Goal: Book appointment/travel/reservation

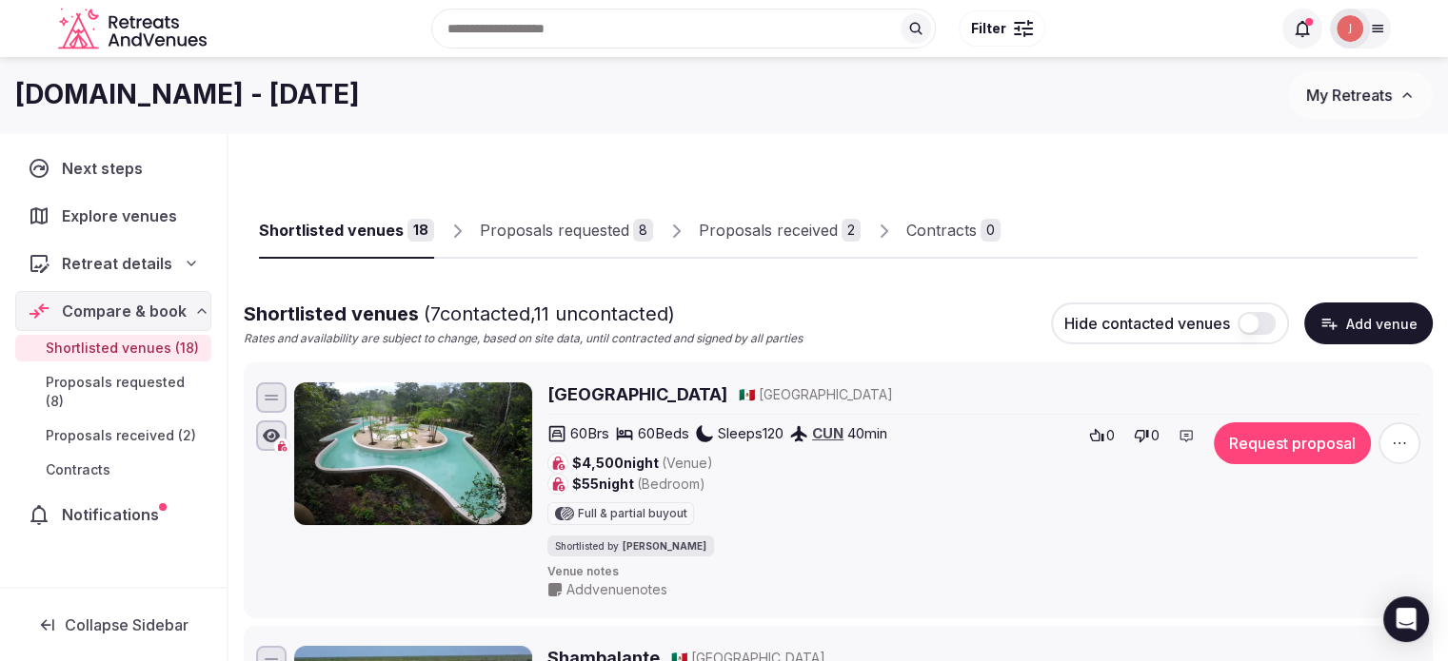
click at [603, 403] on h2 "[GEOGRAPHIC_DATA]" at bounding box center [637, 395] width 180 height 24
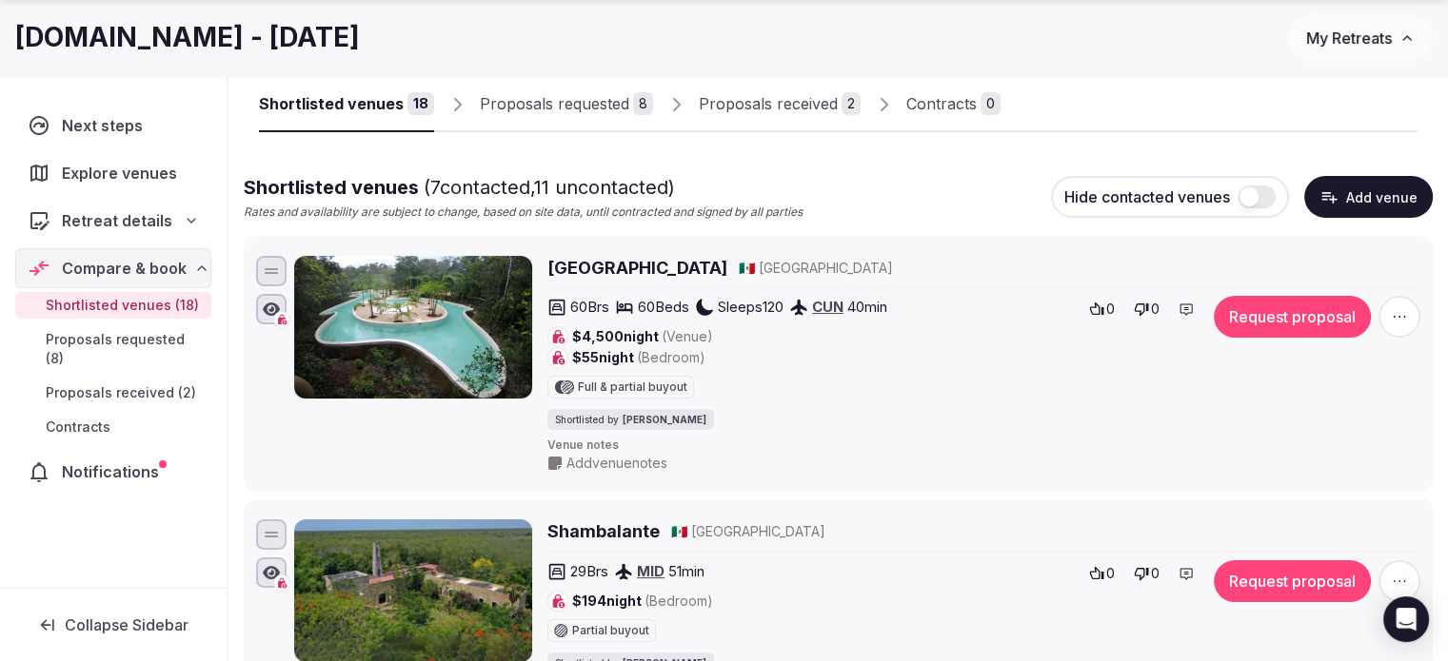
scroll to position [381, 0]
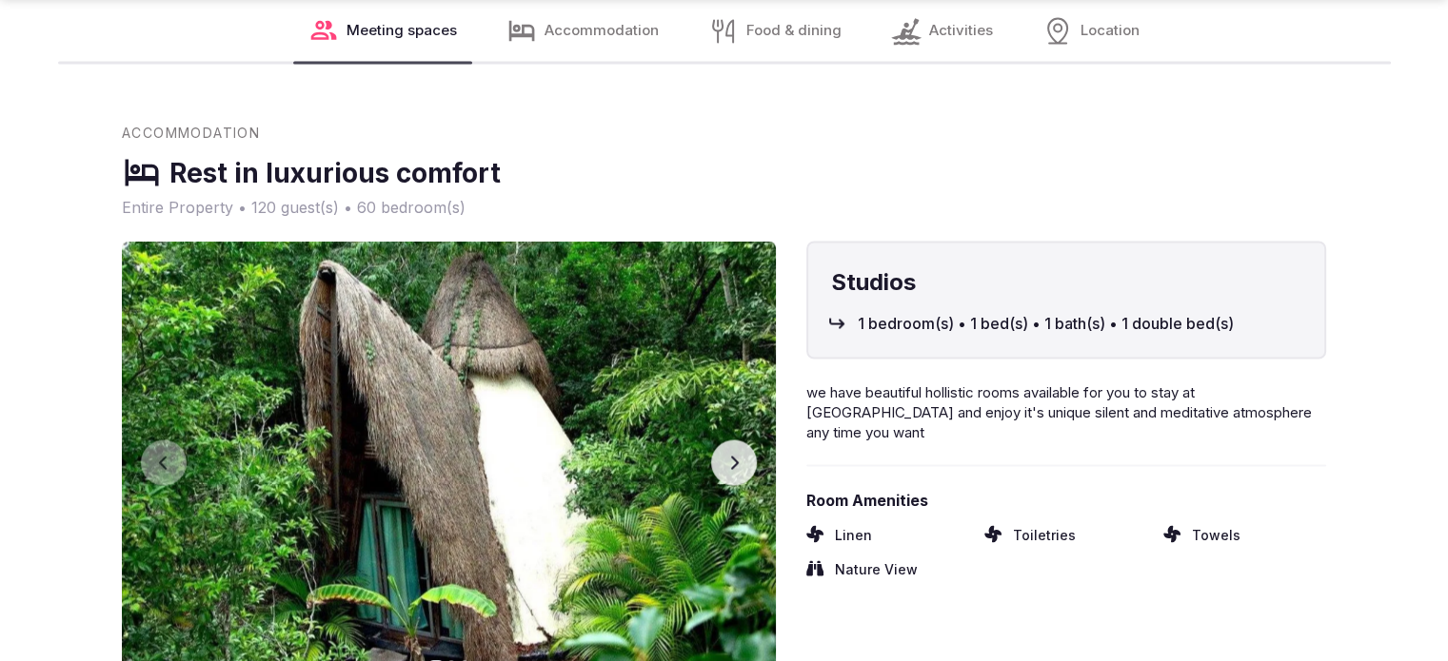
scroll to position [3522, 0]
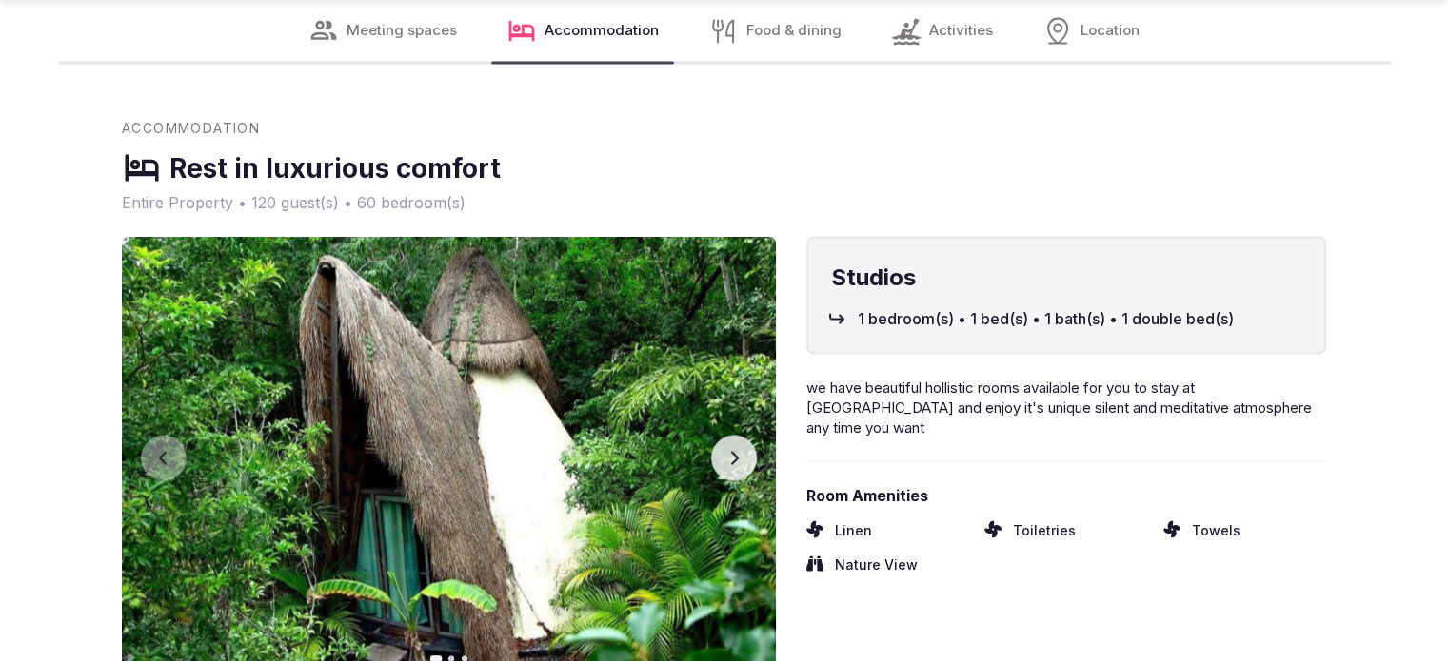
click at [735, 435] on button "Next slide" at bounding box center [734, 458] width 46 height 46
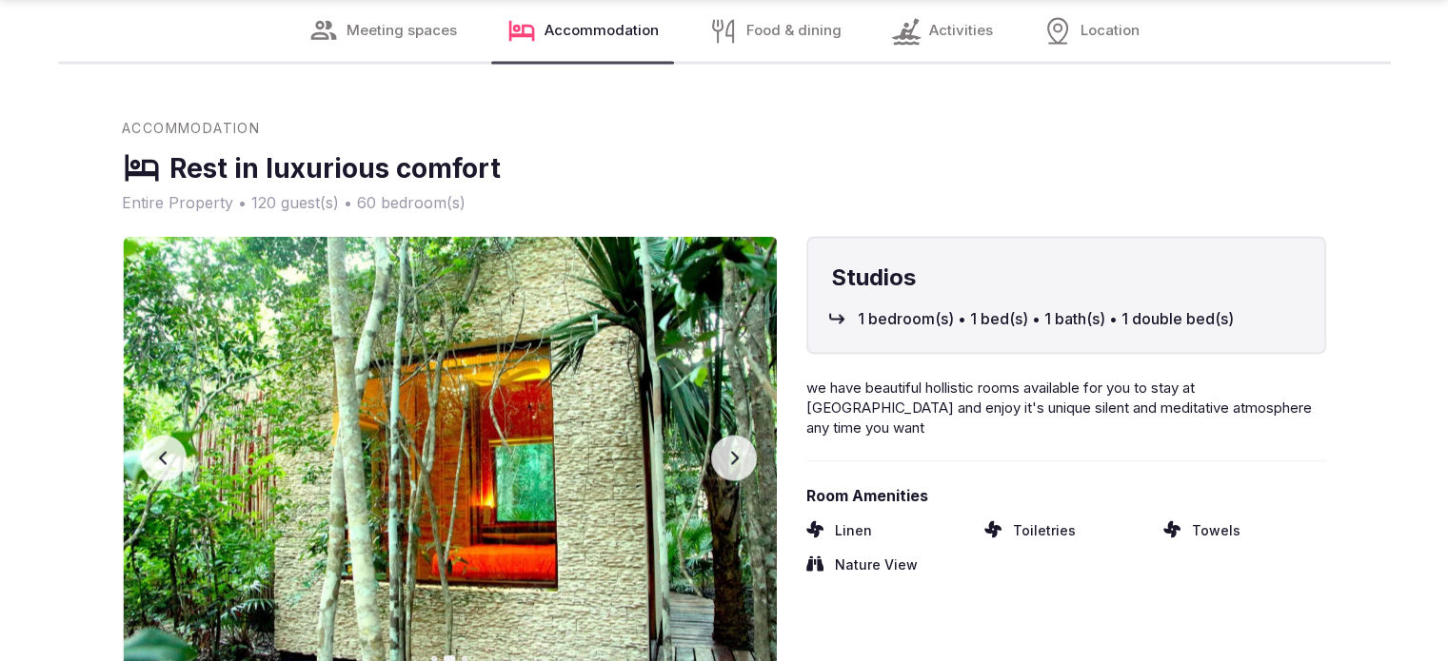
click at [735, 435] on button "Next slide" at bounding box center [734, 458] width 46 height 46
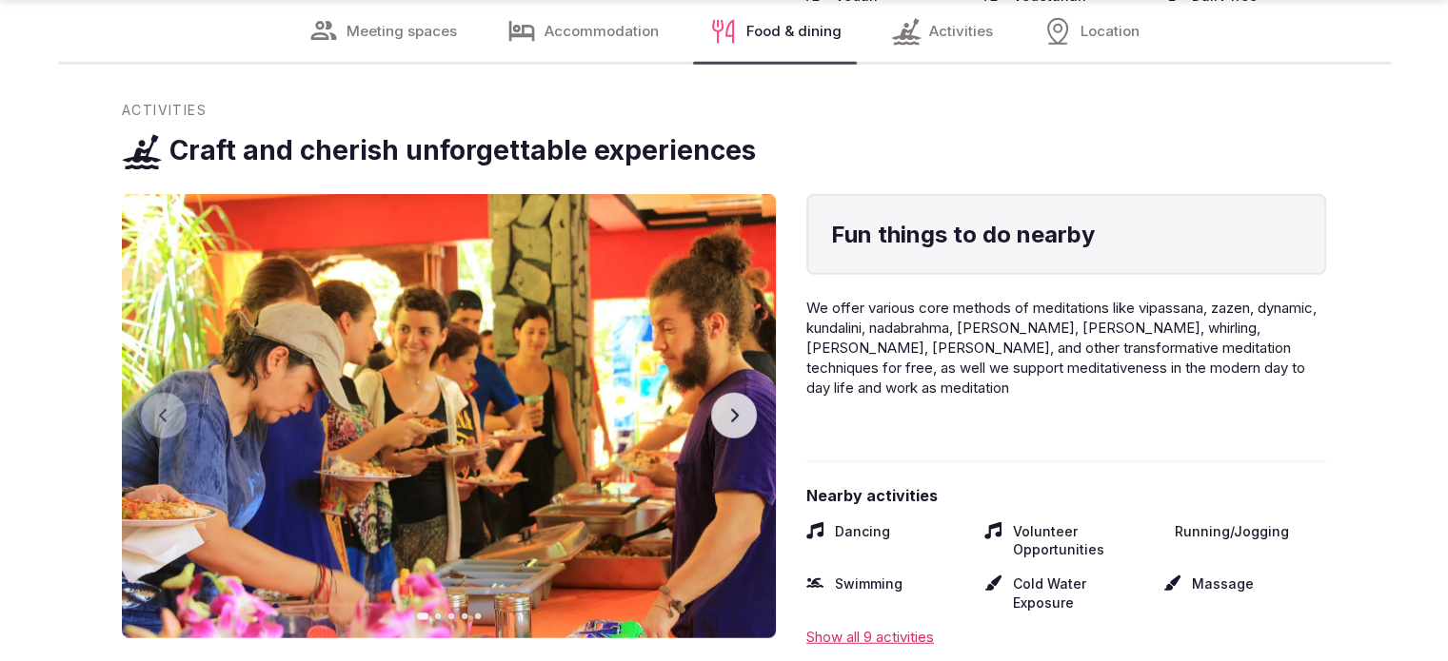
scroll to position [4949, 0]
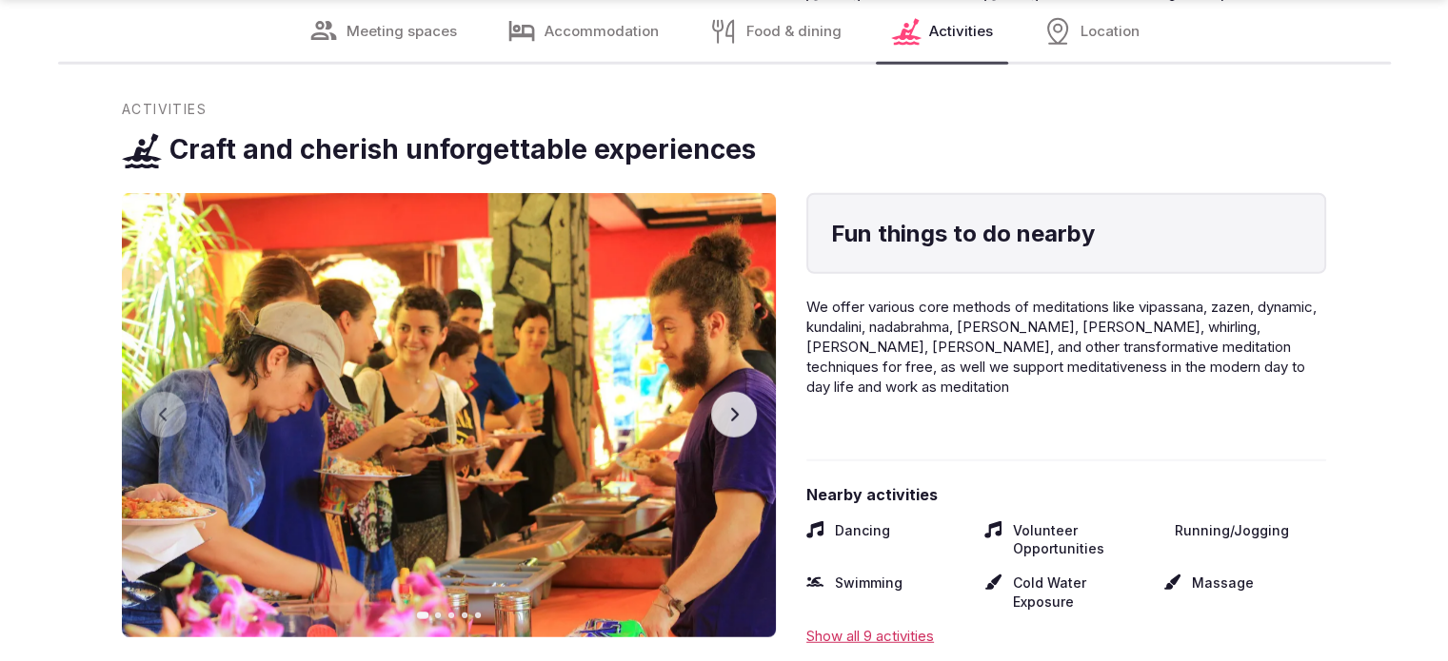
click at [739, 392] on button "Next slide" at bounding box center [734, 415] width 46 height 46
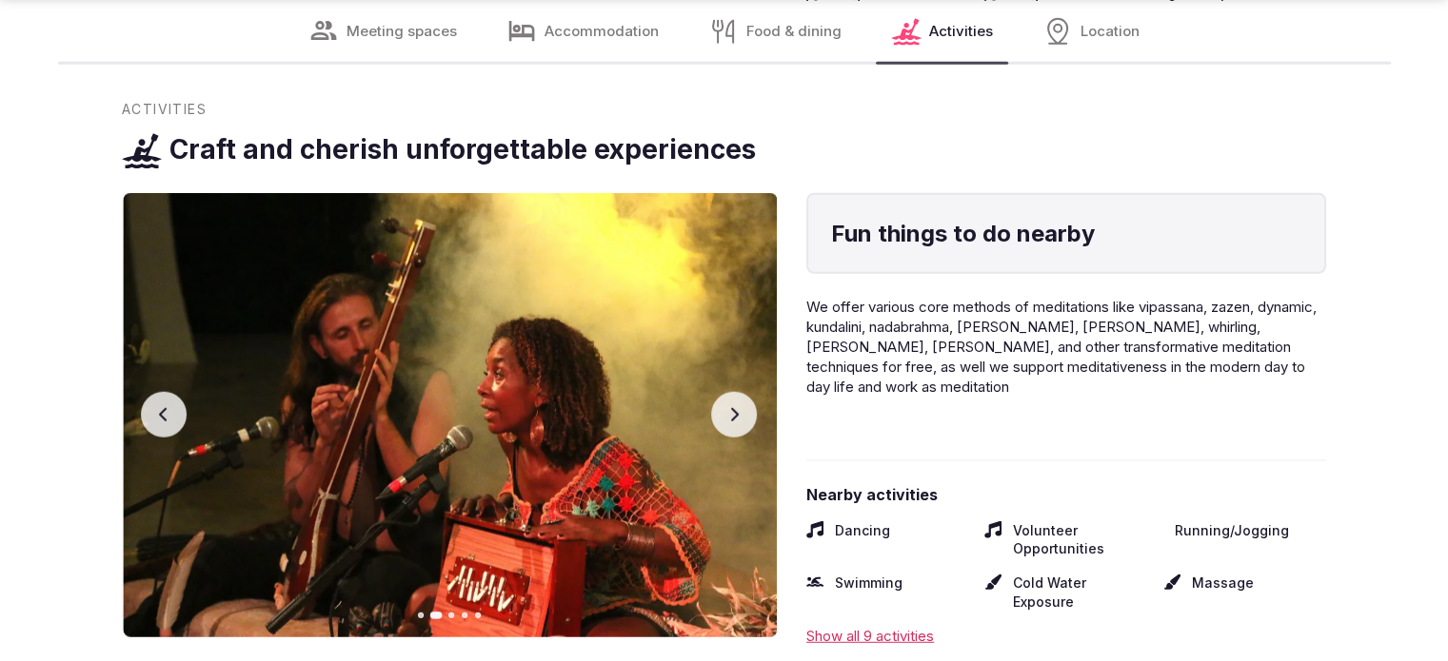
click at [739, 392] on button "Next slide" at bounding box center [734, 415] width 46 height 46
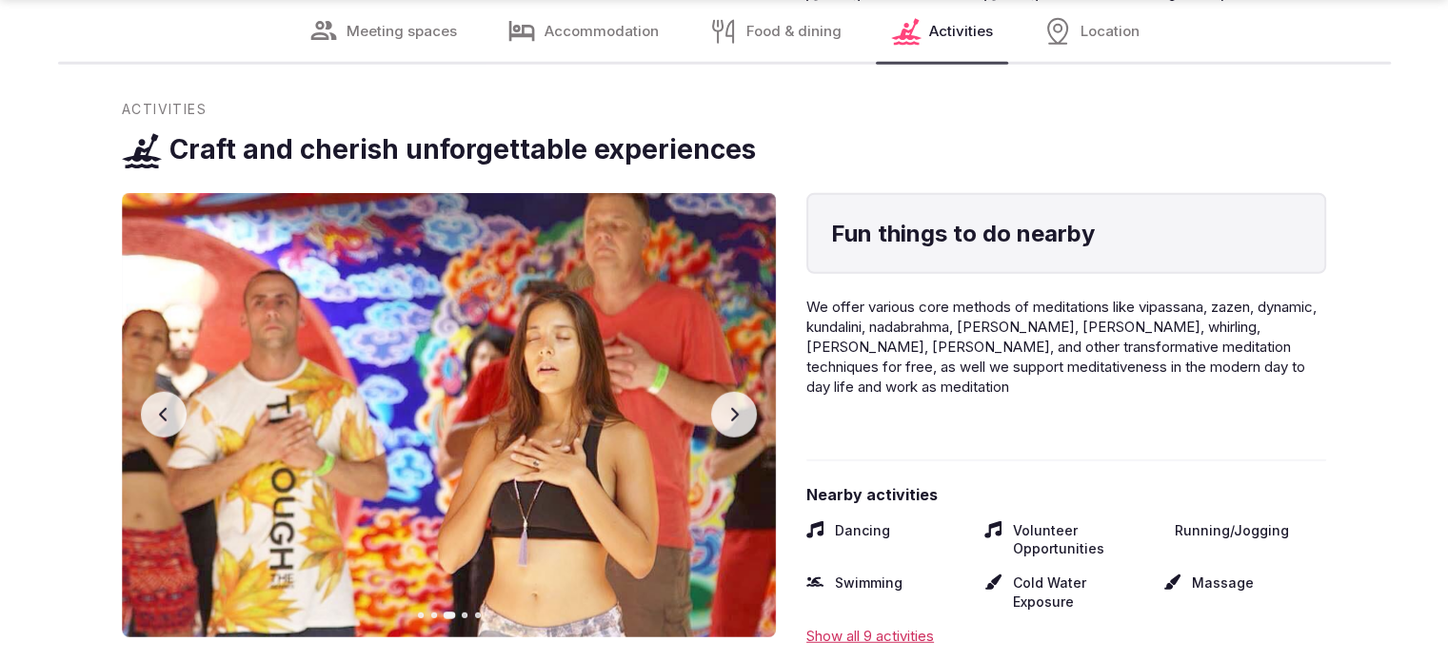
click at [739, 392] on button "Next slide" at bounding box center [734, 415] width 46 height 46
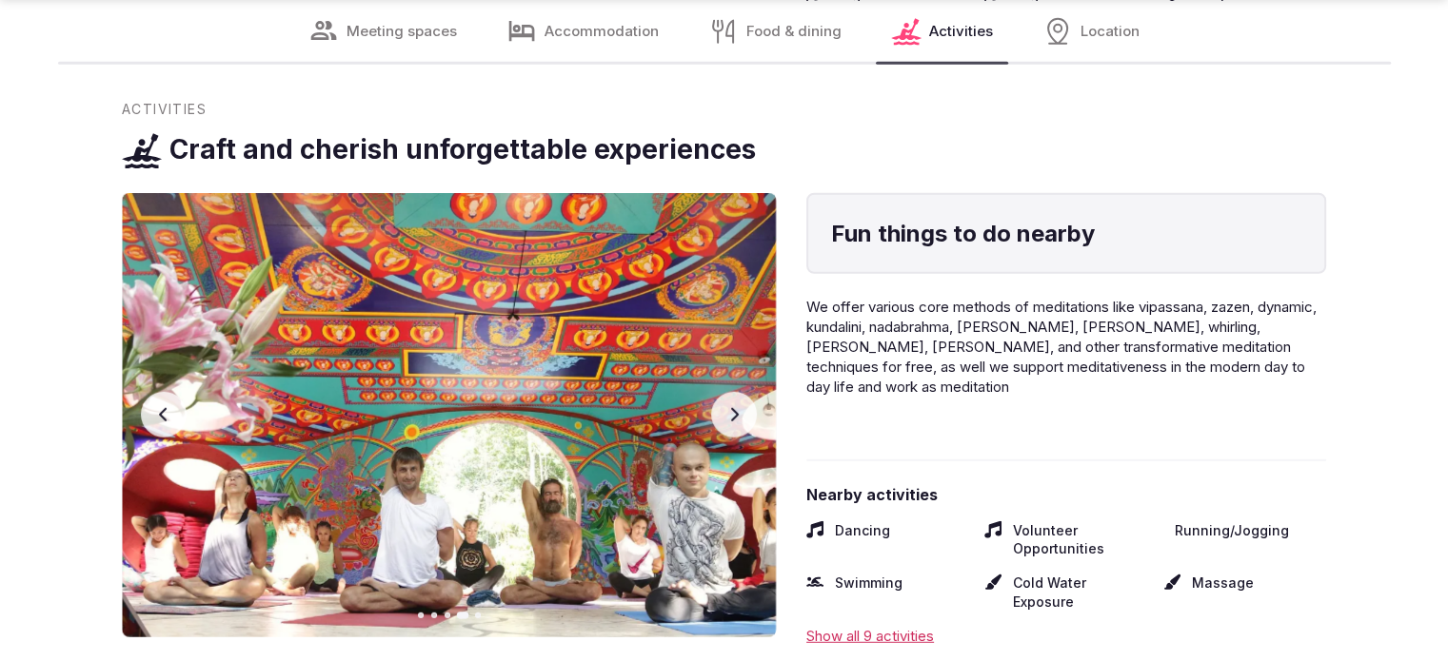
click at [739, 392] on button "Next slide" at bounding box center [734, 415] width 46 height 46
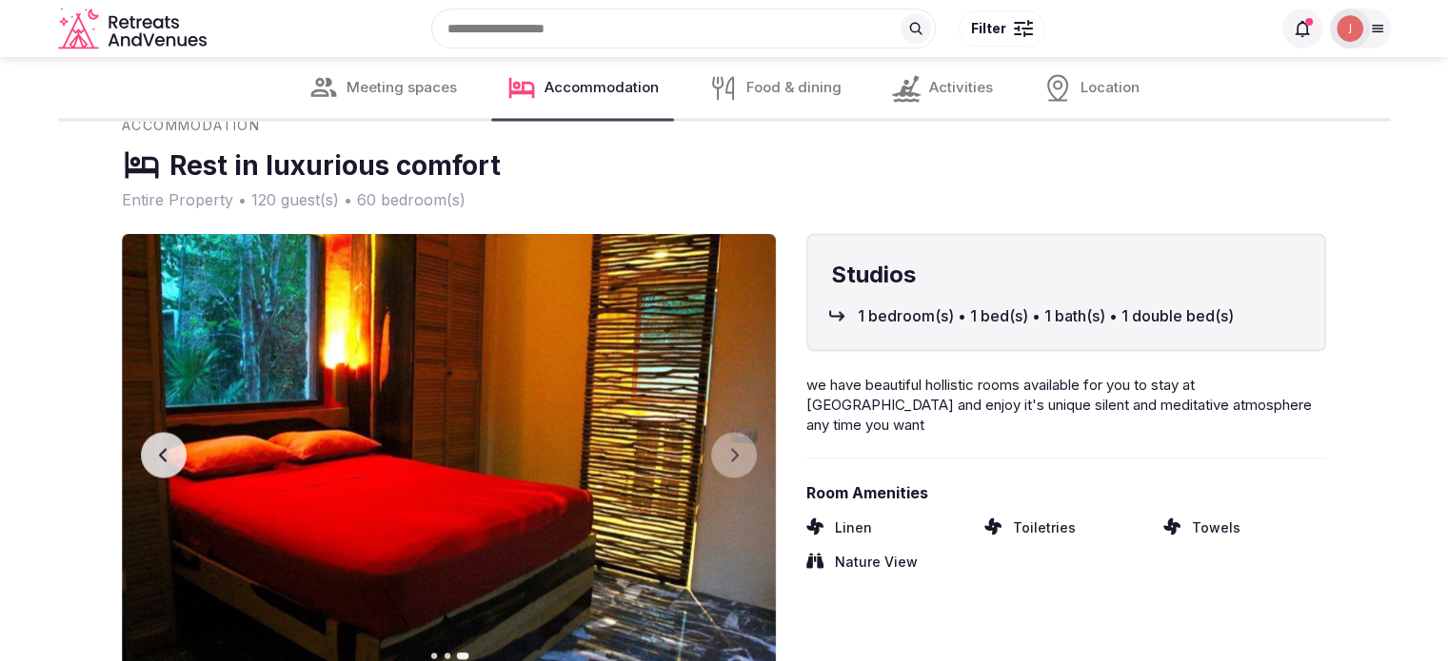
scroll to position [3522, 0]
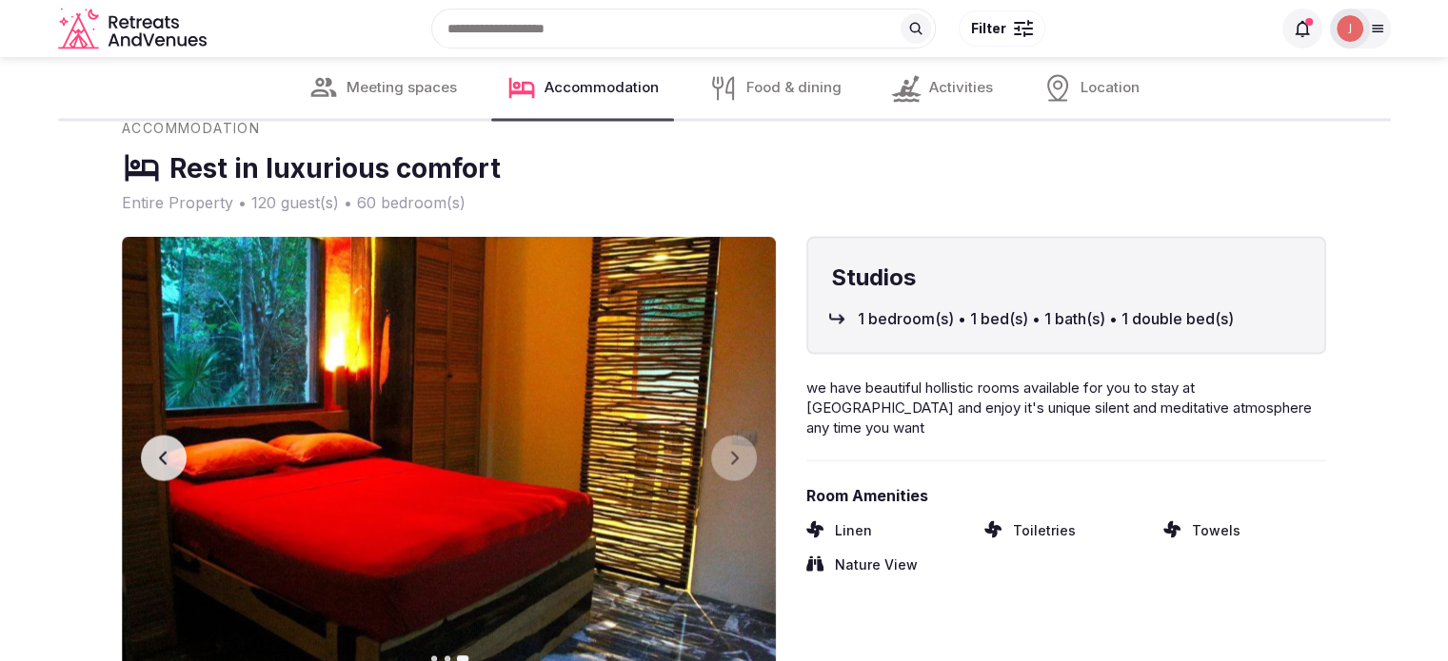
click at [139, 413] on img at bounding box center [449, 458] width 654 height 444
click at [161, 450] on icon "button" at bounding box center [163, 457] width 15 height 15
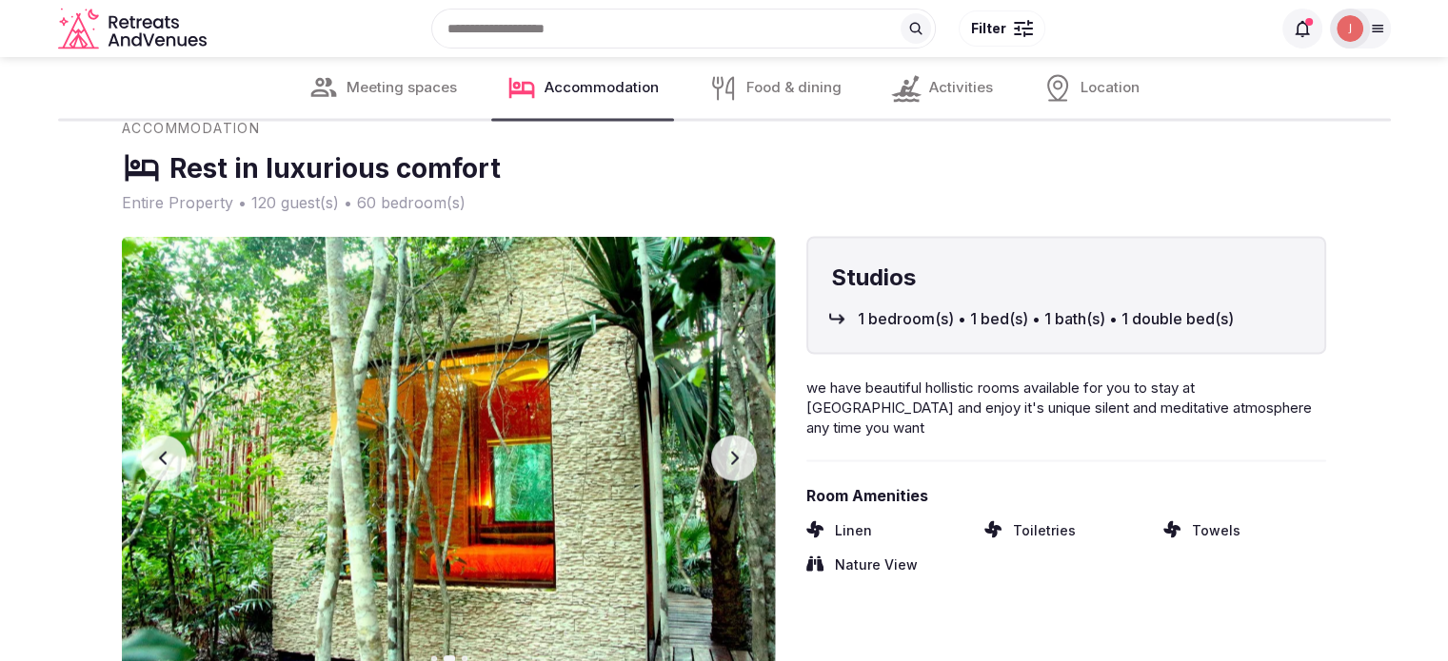
click at [161, 450] on icon "button" at bounding box center [163, 457] width 15 height 15
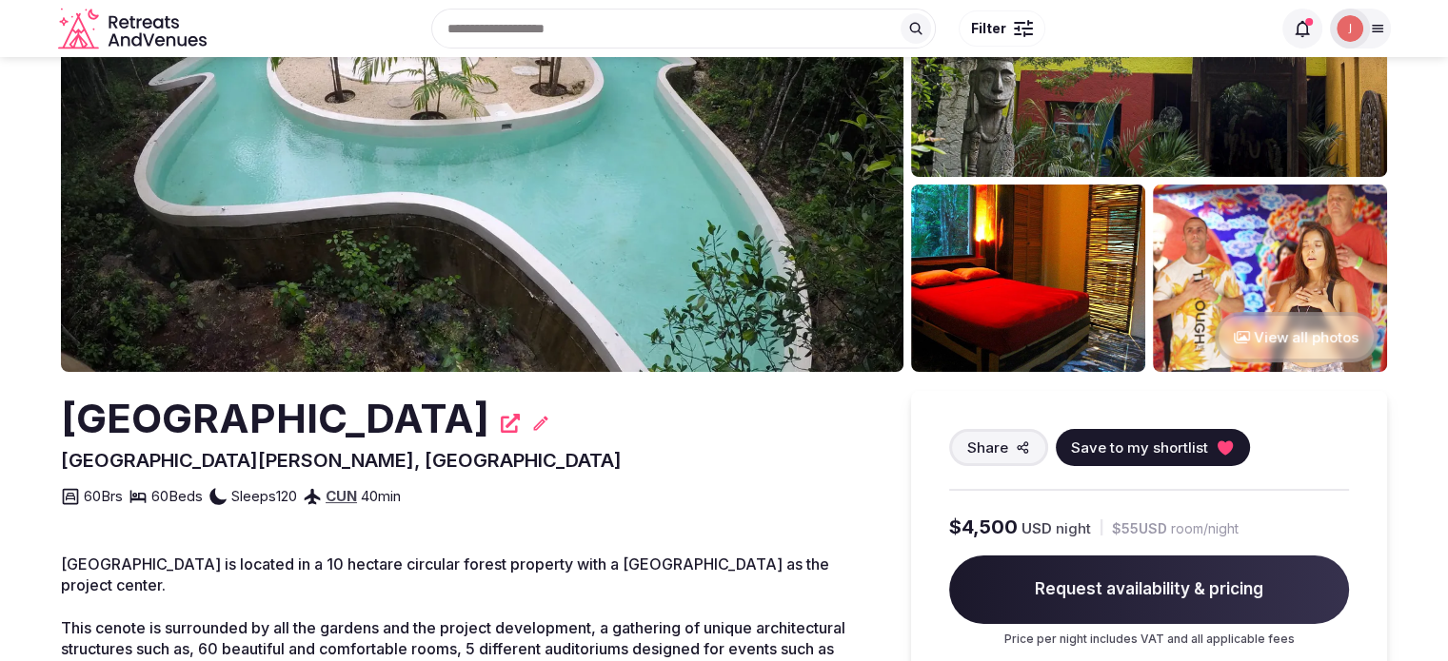
scroll to position [95, 0]
